Goal: Obtain resource: Download file/media

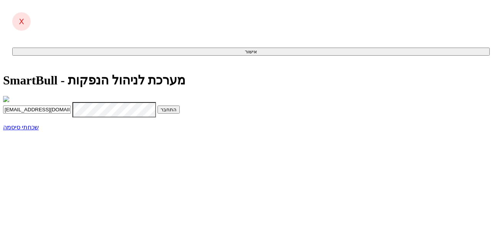
click at [180, 113] on button "התחבר" at bounding box center [169, 109] width 22 height 8
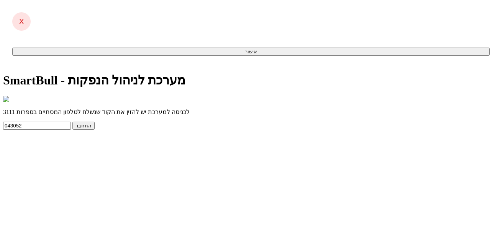
type input "043052"
click at [95, 130] on button "התחבר" at bounding box center [83, 126] width 22 height 8
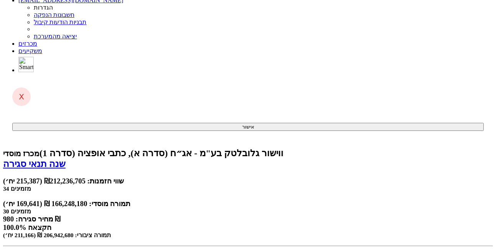
scroll to position [77, 0]
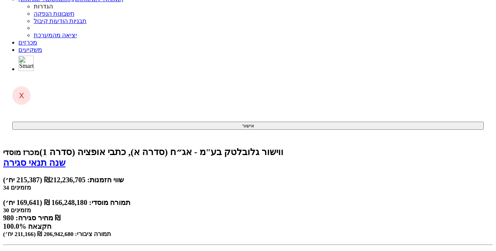
click at [37, 39] on link "מכרזים" at bounding box center [27, 42] width 19 height 7
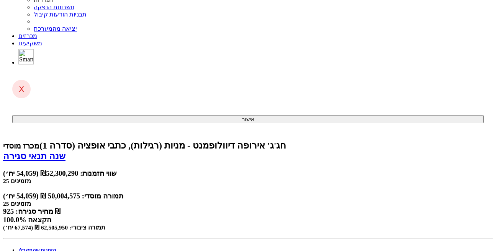
scroll to position [120, 0]
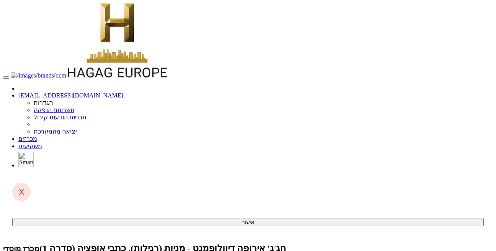
scroll to position [0, 0]
click at [37, 135] on link "מכרזים" at bounding box center [27, 138] width 19 height 7
